Goal: Task Accomplishment & Management: Manage account settings

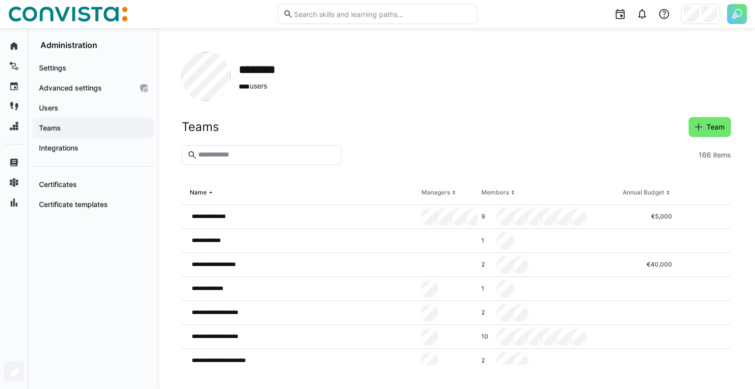
scroll to position [0, 0]
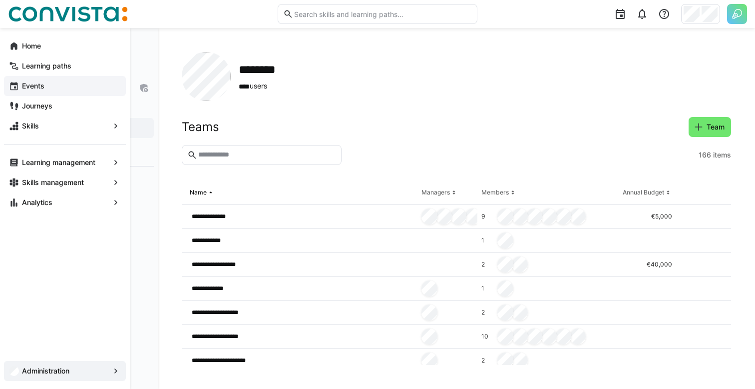
click at [0, 0] on app-navigation-label "Events" at bounding box center [0, 0] width 0 height 0
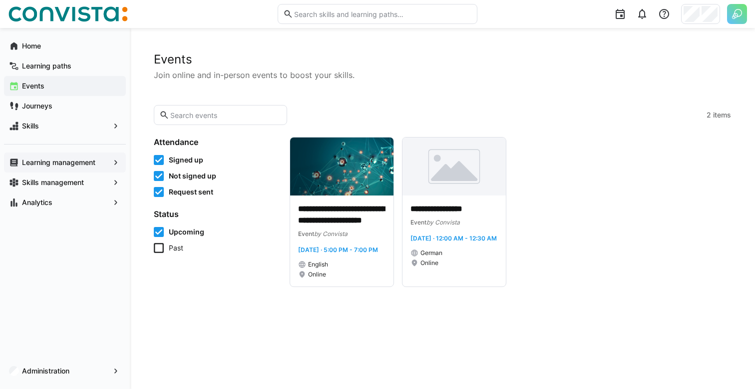
click at [0, 0] on app-navigation-label "Learning management" at bounding box center [0, 0] width 0 height 0
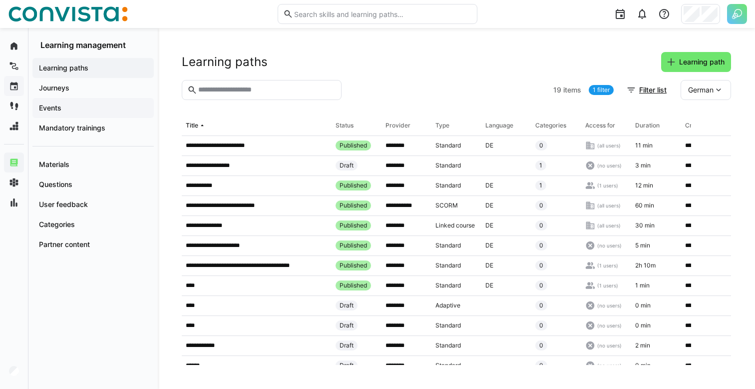
click at [72, 111] on span "Events" at bounding box center [92, 108] width 111 height 10
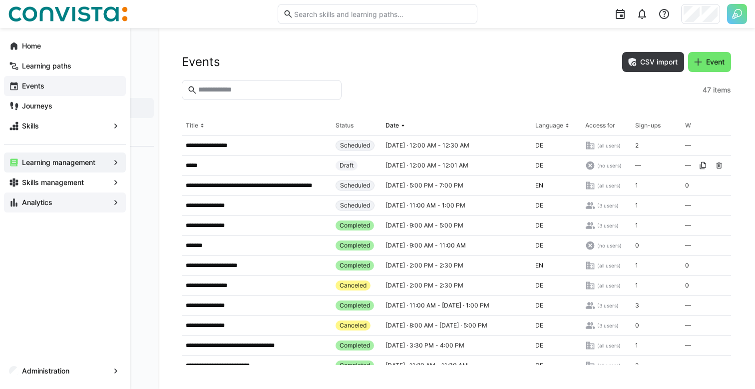
click at [38, 197] on span "Analytics" at bounding box center [64, 202] width 89 height 10
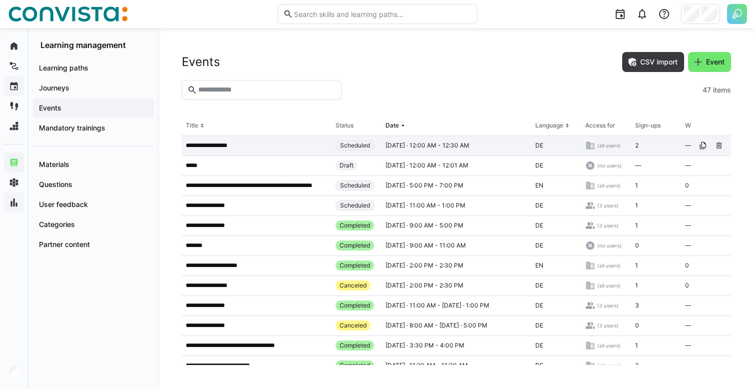
click at [420, 142] on span "Thu, Jan 1, 2099 · 12:00 AM - 12:30 AM" at bounding box center [428, 145] width 84 height 8
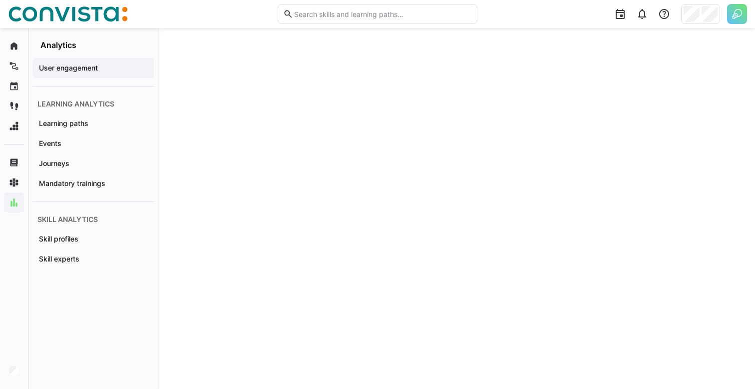
scroll to position [162, 0]
click at [87, 144] on span "Events" at bounding box center [92, 143] width 111 height 10
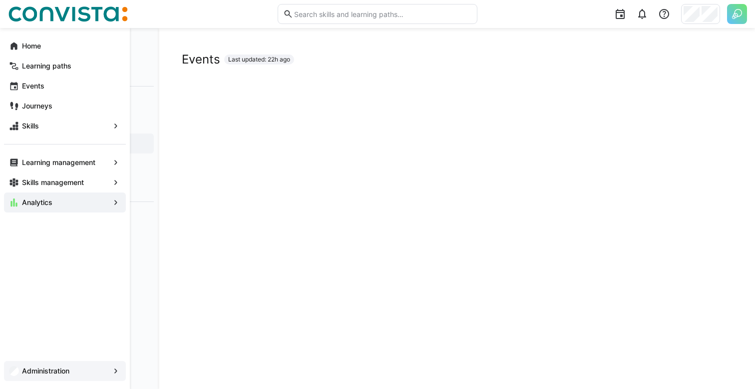
click at [0, 0] on app-navigation-label "Administration" at bounding box center [0, 0] width 0 height 0
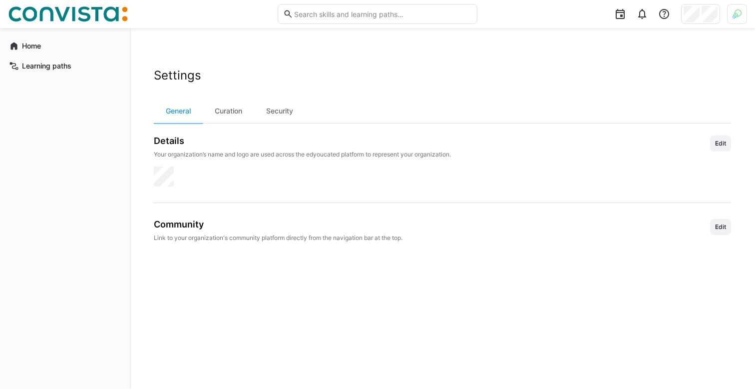
click at [728, 13] on div at bounding box center [737, 14] width 20 height 20
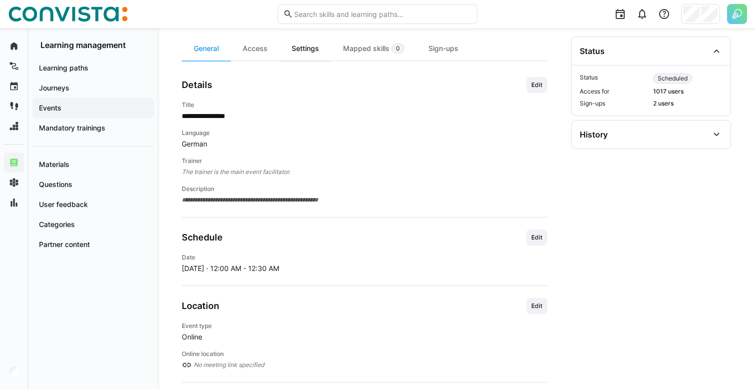
scroll to position [119, 0]
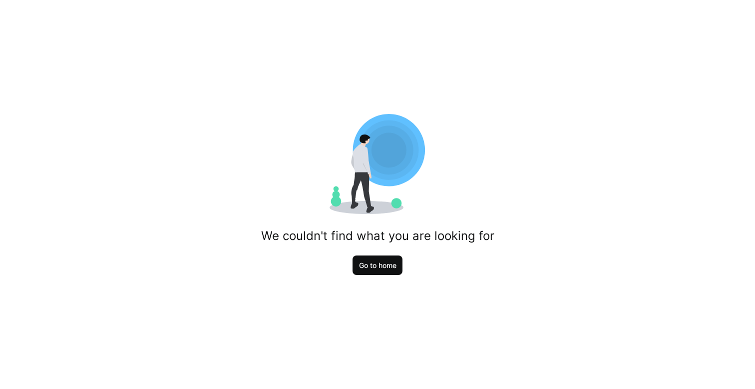
click at [396, 265] on span "Go to home" at bounding box center [378, 265] width 40 height 10
click at [395, 263] on span "Go to home" at bounding box center [378, 265] width 40 height 10
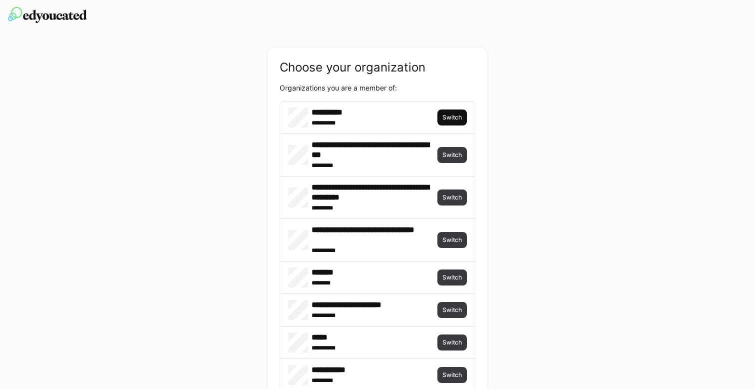
click at [455, 116] on span "Switch" at bounding box center [452, 117] width 21 height 8
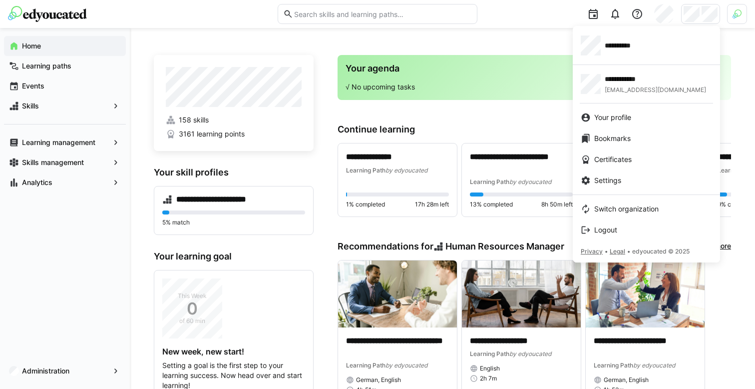
click at [741, 11] on div at bounding box center [377, 194] width 755 height 389
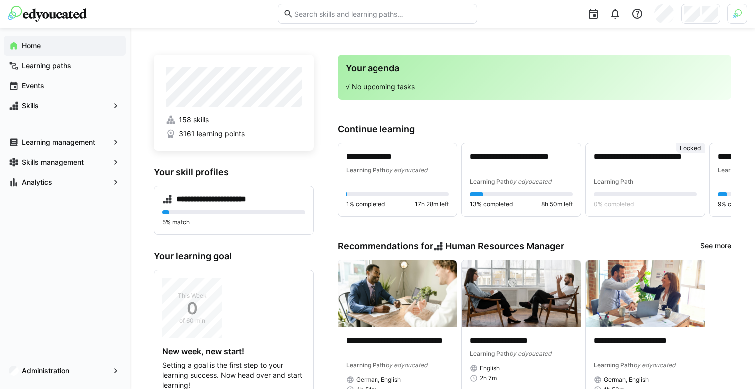
click at [741, 11] on img at bounding box center [737, 13] width 9 height 9
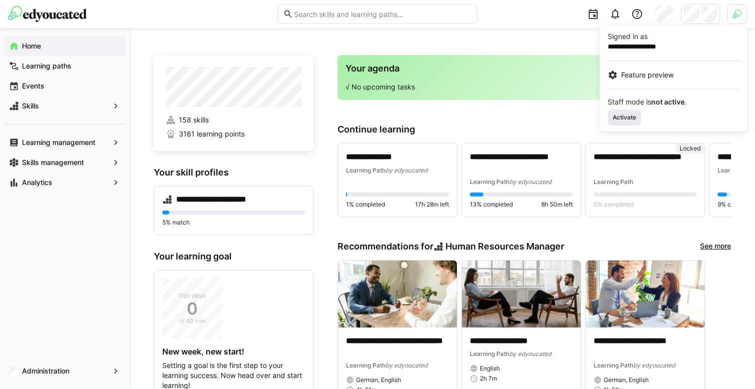
click at [627, 120] on span "Activate" at bounding box center [624, 117] width 25 height 8
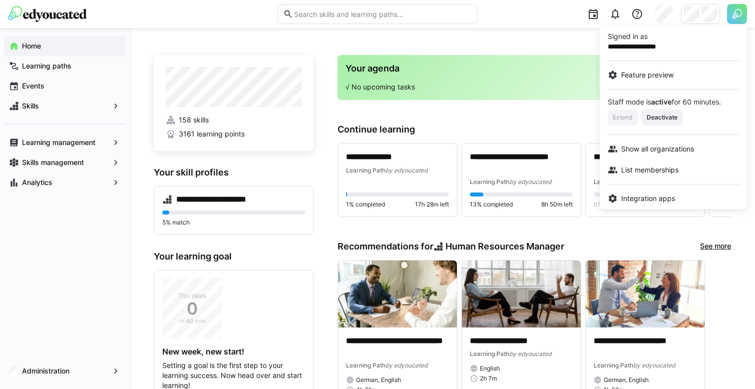
click at [561, 45] on div at bounding box center [377, 194] width 755 height 389
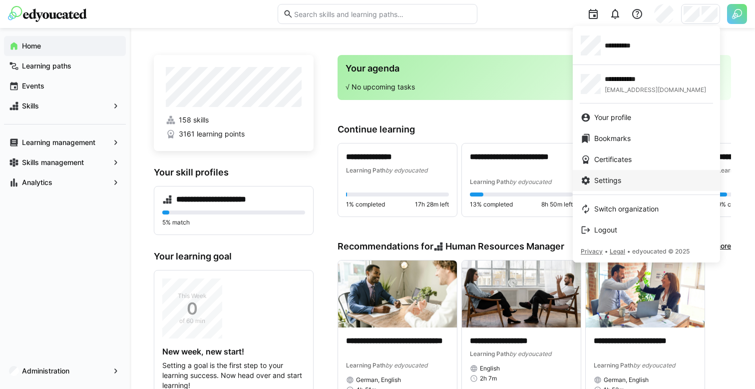
click at [598, 183] on span "Settings" at bounding box center [608, 180] width 27 height 10
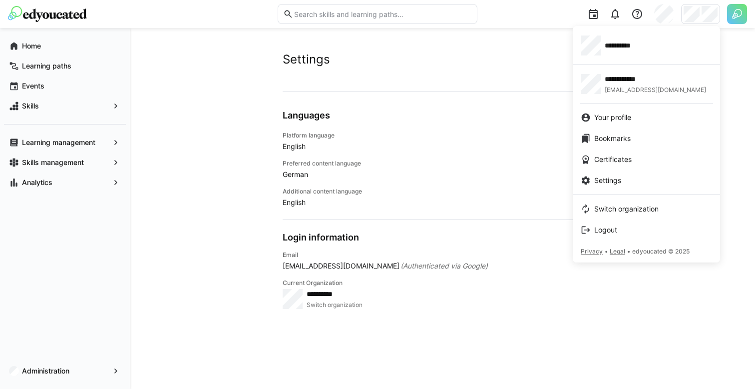
click at [698, 19] on div at bounding box center [377, 194] width 755 height 389
click at [659, 51] on div "**********" at bounding box center [646, 45] width 131 height 20
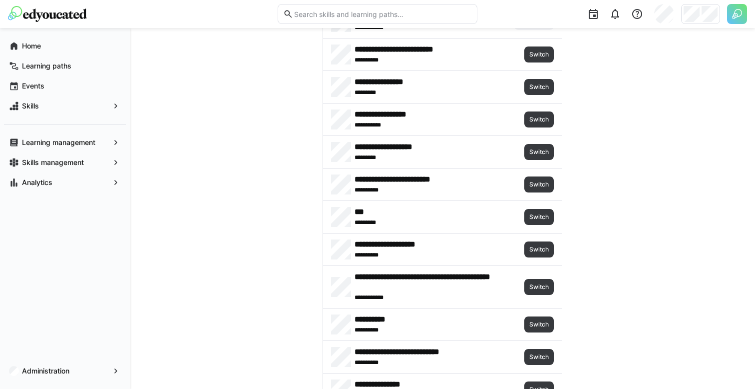
scroll to position [549, 0]
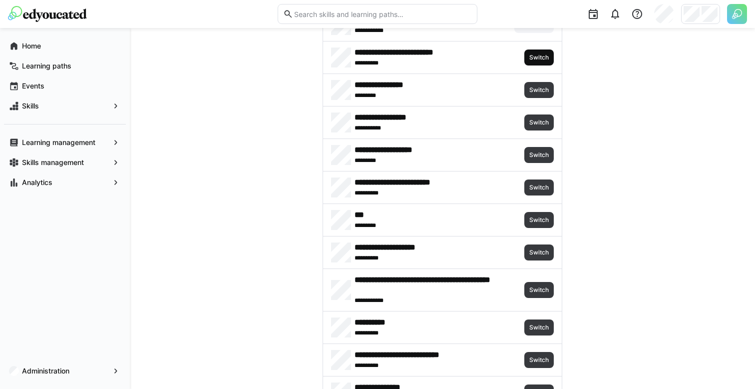
click at [531, 62] on span "Switch" at bounding box center [539, 57] width 29 height 16
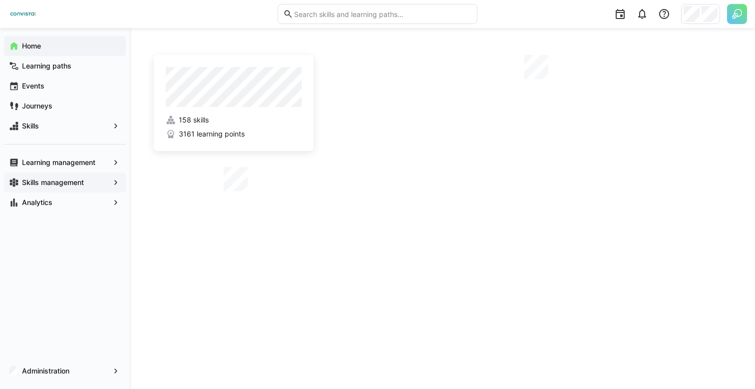
click at [0, 0] on app-navigation-label "Skills management" at bounding box center [0, 0] width 0 height 0
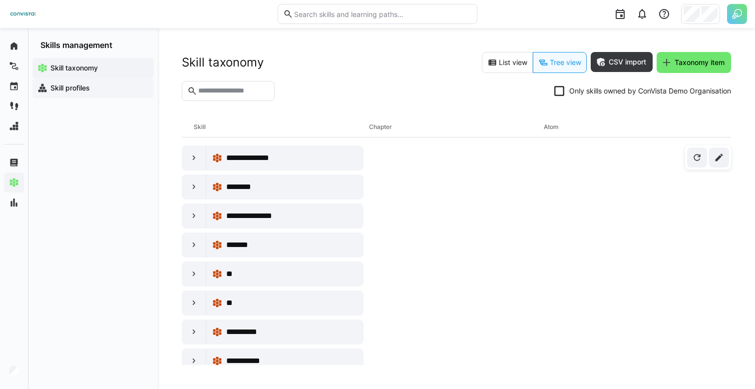
click at [135, 94] on div "Skill profiles" at bounding box center [92, 88] width 121 height 20
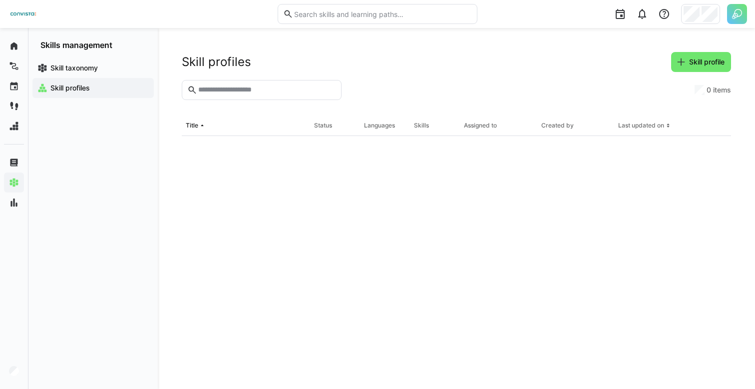
click at [135, 94] on div "Skill profiles" at bounding box center [92, 88] width 121 height 20
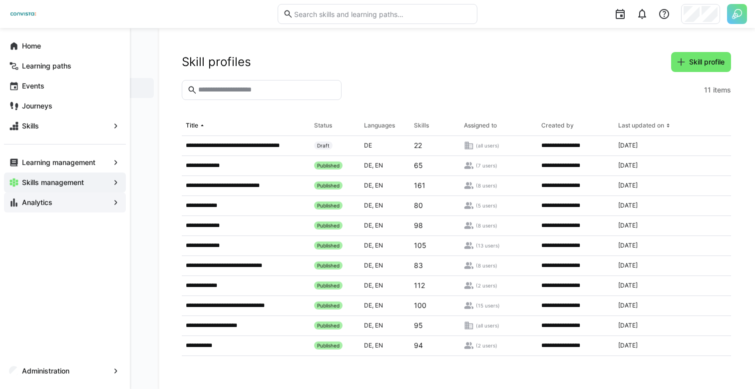
click at [8, 207] on div "Analytics" at bounding box center [65, 202] width 122 height 20
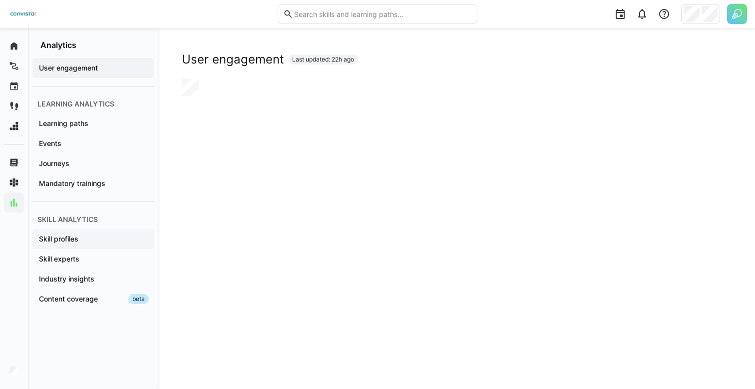
click at [80, 239] on span "Skill profiles" at bounding box center [92, 239] width 111 height 10
click at [0, 0] on app-navigation-label "Skill profiles" at bounding box center [0, 0] width 0 height 0
click at [0, 0] on app-navigation-label "Skill experts" at bounding box center [0, 0] width 0 height 0
click at [89, 242] on span "Skill profiles" at bounding box center [92, 239] width 111 height 10
click at [700, 19] on div at bounding box center [700, 14] width 39 height 20
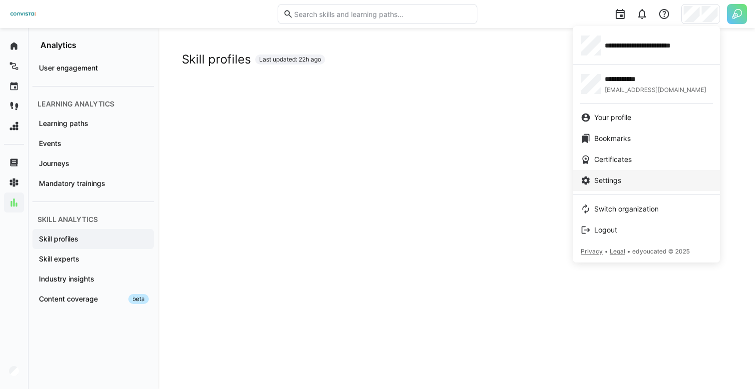
click at [611, 182] on span "Settings" at bounding box center [608, 180] width 27 height 10
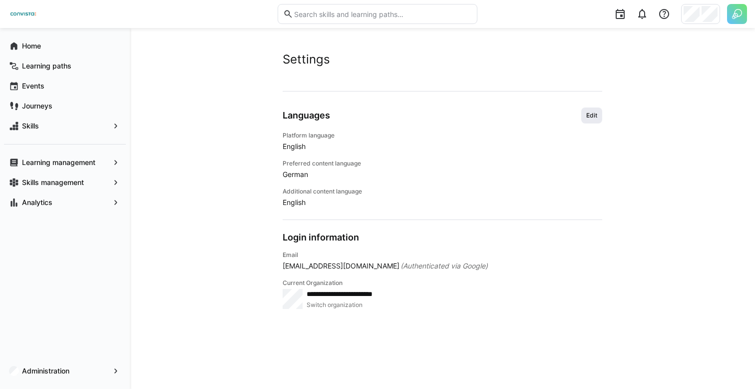
click at [594, 112] on span "Edit" at bounding box center [592, 115] width 13 height 8
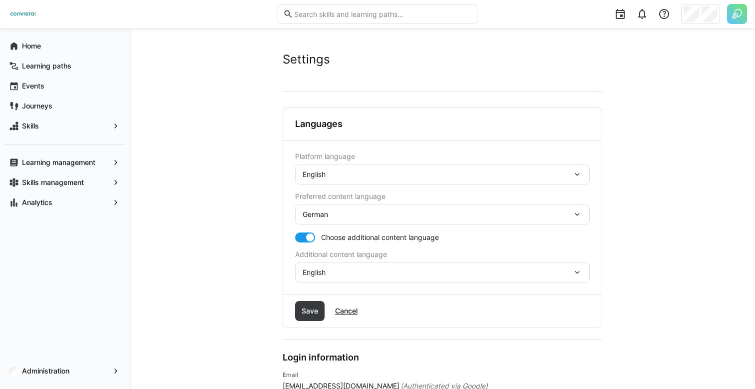
click at [345, 178] on div "English" at bounding box center [438, 174] width 270 height 9
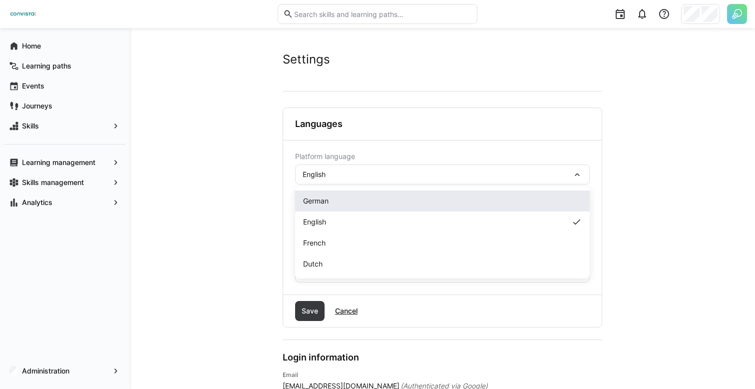
click at [332, 203] on div "German" at bounding box center [442, 201] width 279 height 10
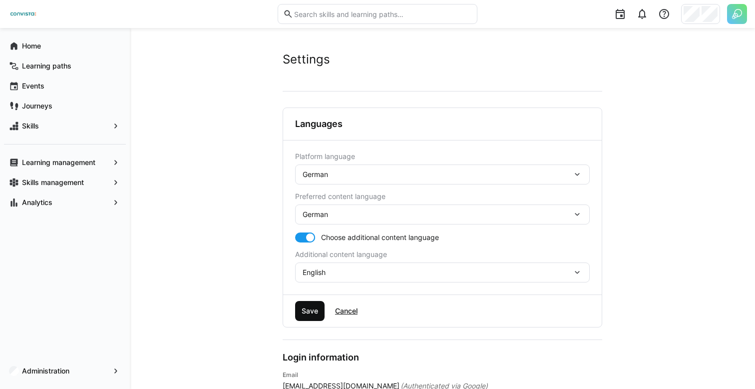
click at [305, 304] on span "Save" at bounding box center [309, 311] width 29 height 20
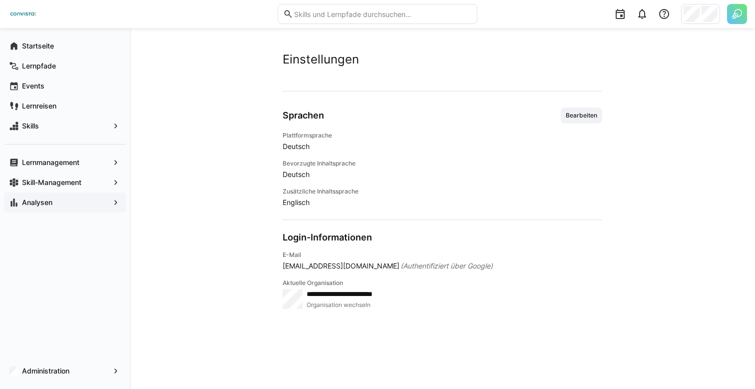
click at [64, 199] on span "Analysen" at bounding box center [64, 202] width 89 height 10
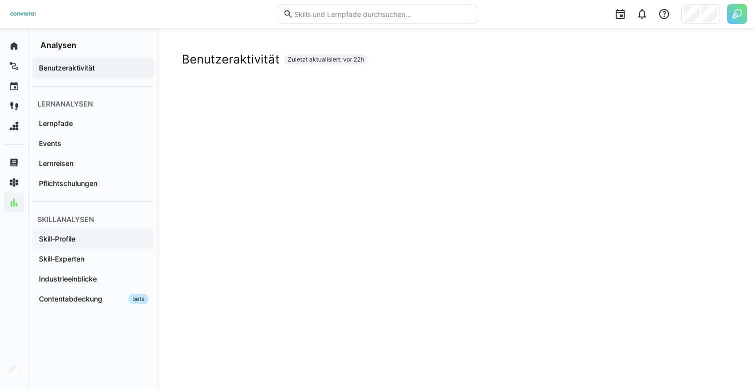
click at [85, 246] on div "Skill-Profile" at bounding box center [92, 239] width 121 height 20
click at [78, 264] on div "Skill-Experten" at bounding box center [92, 259] width 121 height 20
click at [82, 239] on span "Skill-Profile" at bounding box center [92, 239] width 111 height 10
